Goal: Understand process/instructions: Learn about a topic

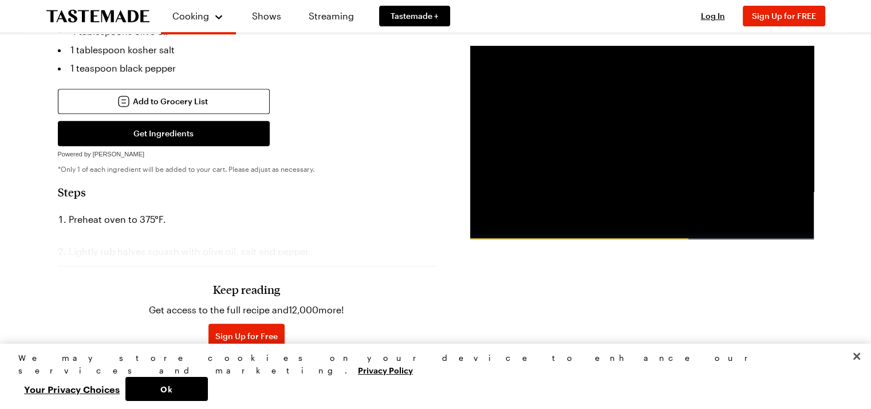
scroll to position [504, 0]
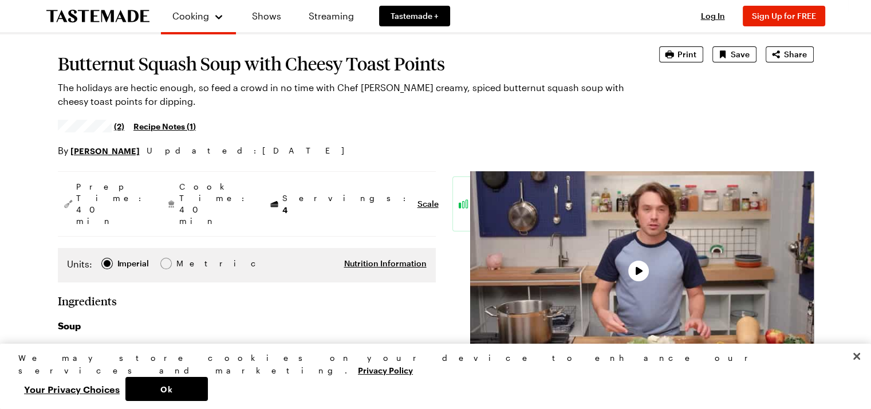
scroll to position [206, 0]
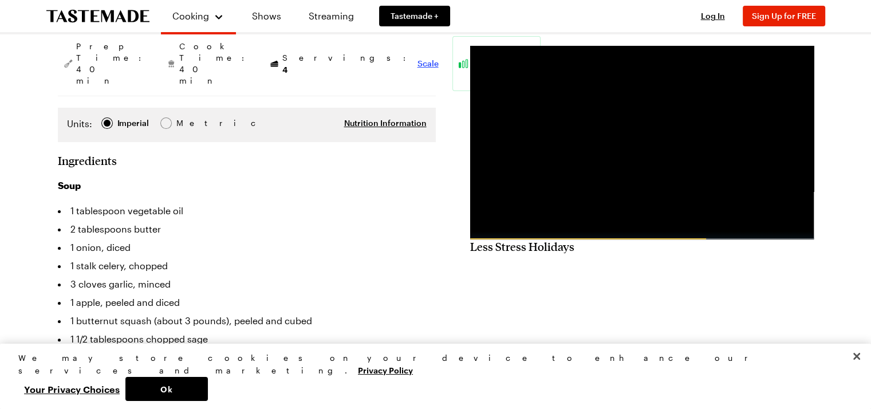
click at [417, 58] on span "Scale" at bounding box center [427, 63] width 21 height 11
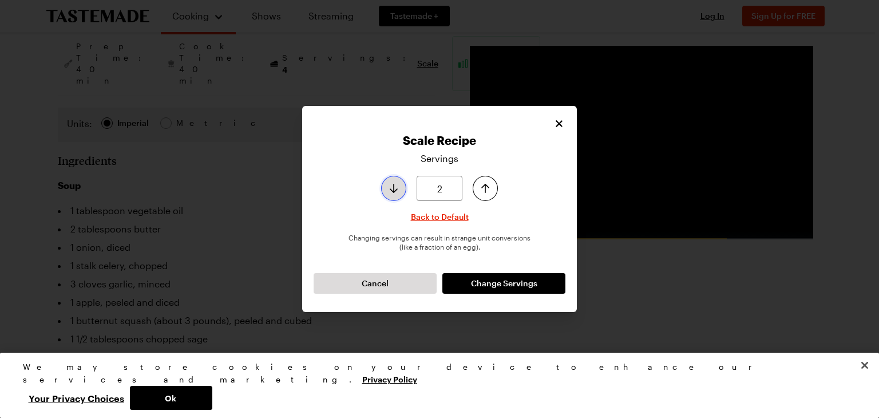
click at [385, 191] on button "Decrease serving size by one" at bounding box center [393, 188] width 25 height 25
type input "1"
click at [385, 191] on button "Decrease serving size by one" at bounding box center [393, 188] width 25 height 25
click at [463, 281] on button "Change Servings" at bounding box center [503, 283] width 123 height 21
